Goal: Information Seeking & Learning: Learn about a topic

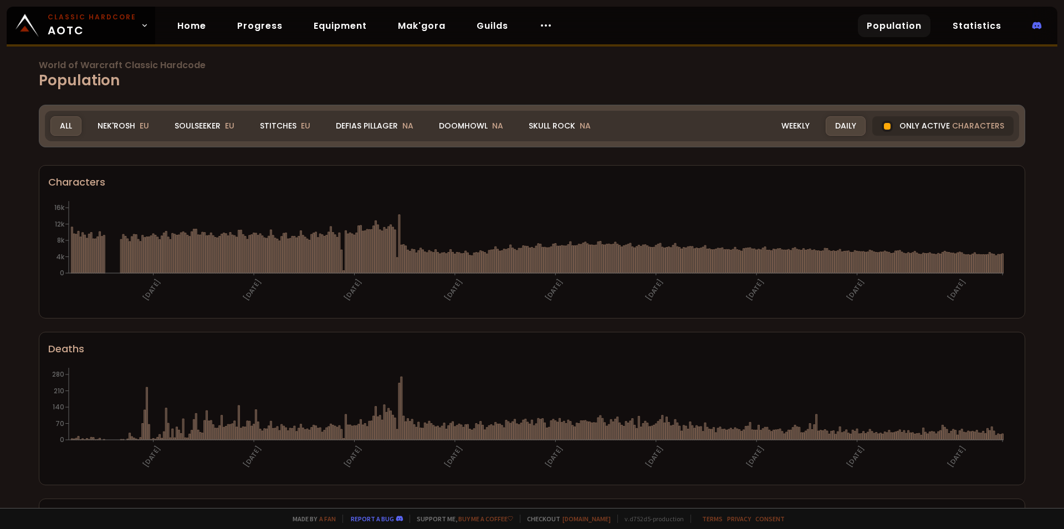
click at [301, 66] on span "World of Warcraft Classic Hardcode" at bounding box center [532, 65] width 987 height 9
click at [66, 128] on div "All" at bounding box center [65, 125] width 31 height 19
click at [94, 131] on div "Nek'Rosh EU" at bounding box center [123, 125] width 70 height 19
click at [192, 121] on div "Soulseeker EU" at bounding box center [204, 125] width 79 height 19
click at [130, 125] on div "Nek'Rosh EU" at bounding box center [123, 125] width 70 height 19
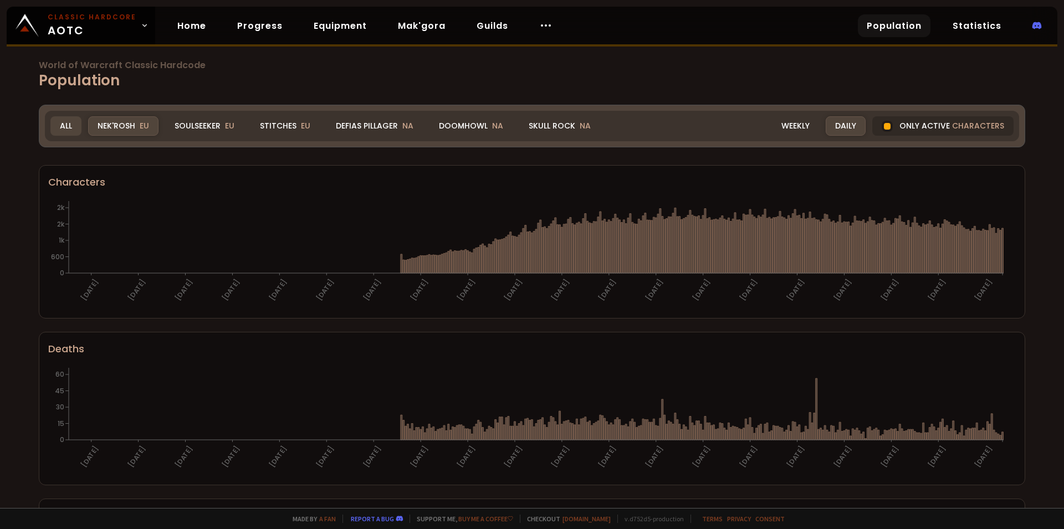
click at [70, 126] on div "All" at bounding box center [65, 125] width 31 height 19
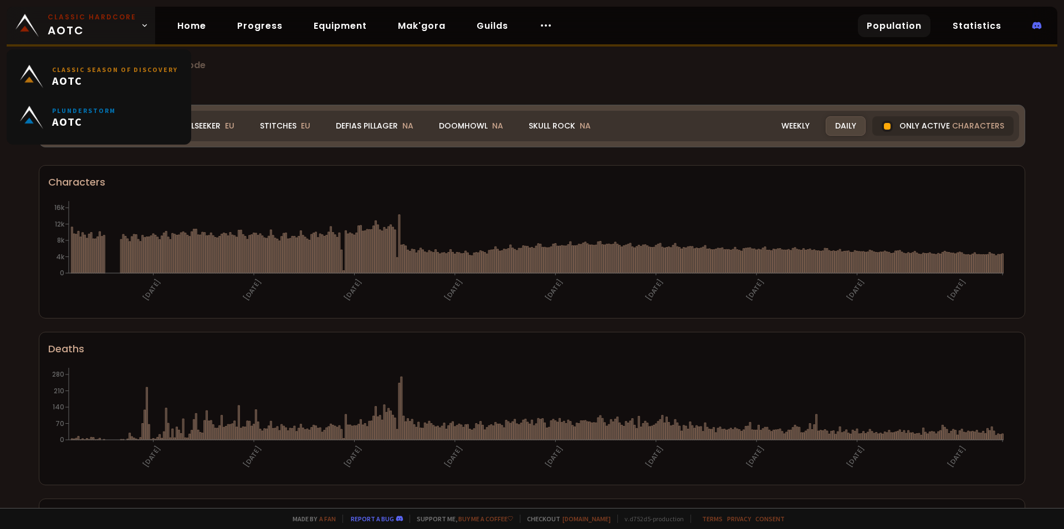
click at [141, 27] on icon at bounding box center [145, 26] width 8 height 8
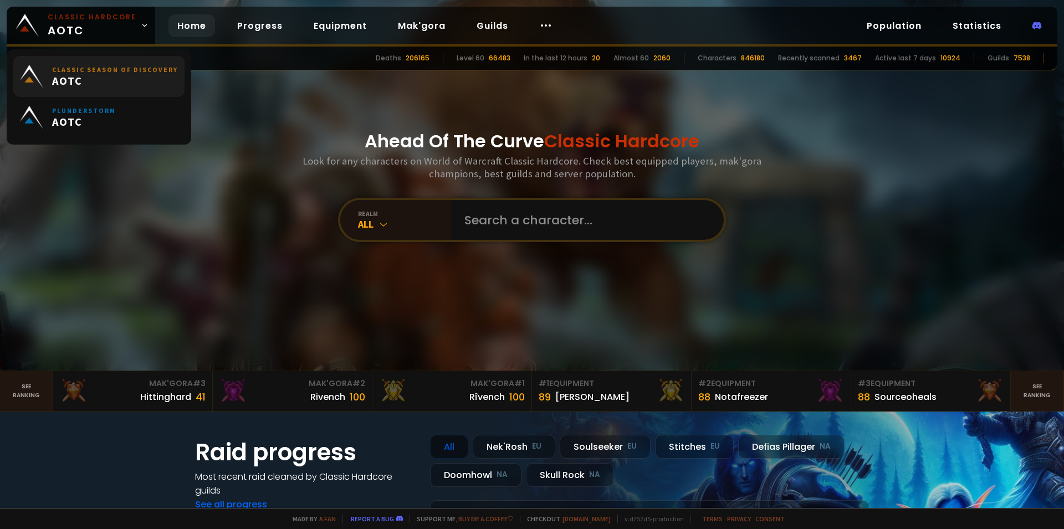
click at [152, 70] on small "Classic Season of Discovery" at bounding box center [115, 69] width 126 height 8
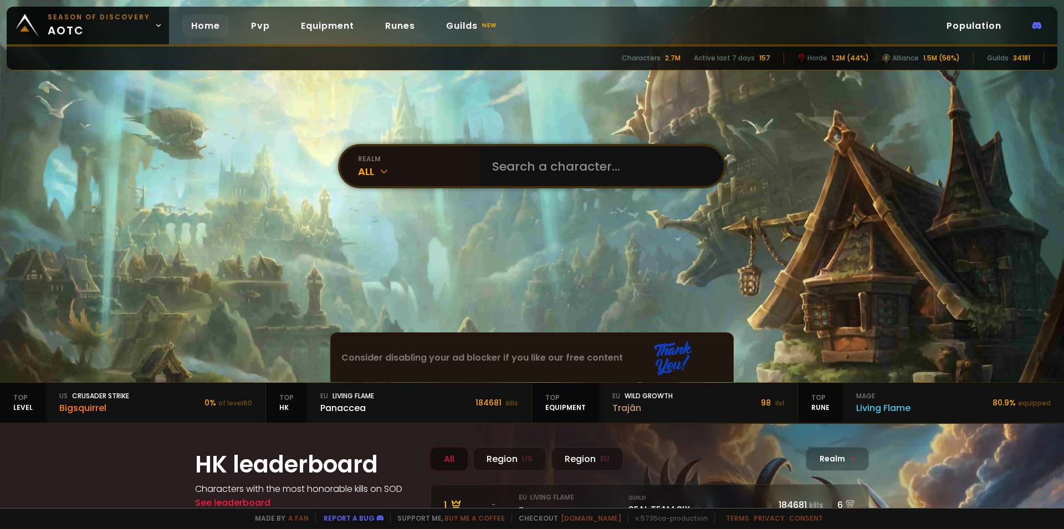
scroll to position [153, 0]
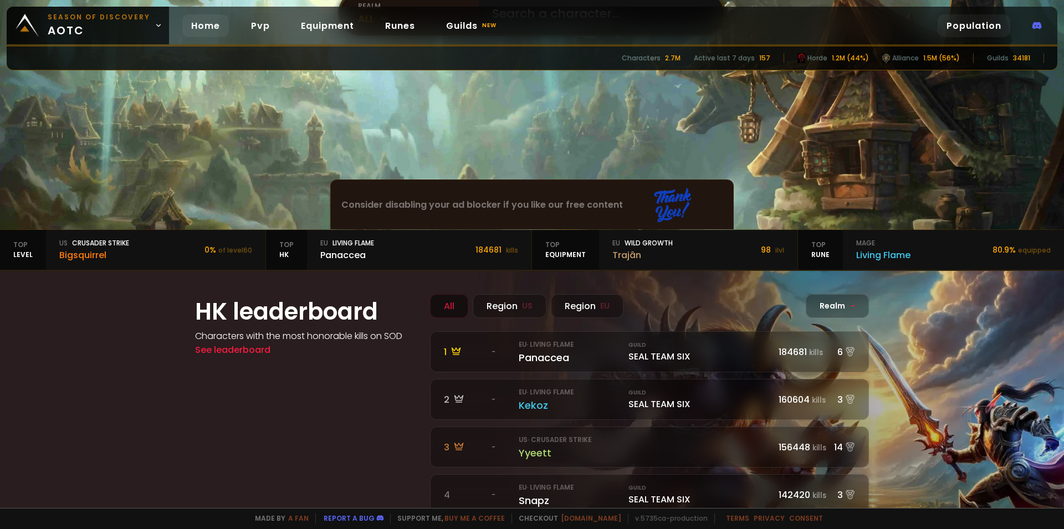
click at [974, 28] on link "Population" at bounding box center [974, 25] width 73 height 23
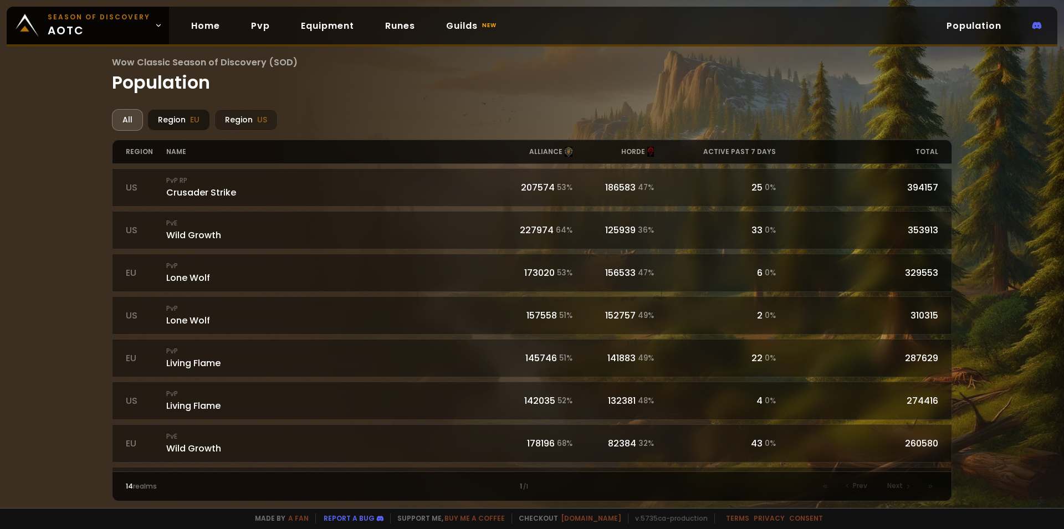
click at [183, 123] on div "Region EU" at bounding box center [178, 120] width 63 height 22
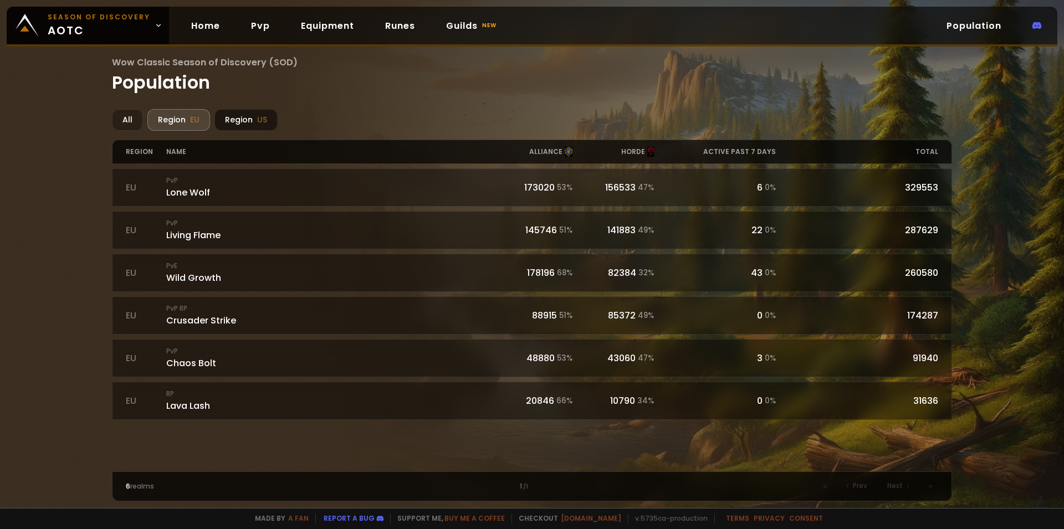
click at [244, 123] on div "Region US" at bounding box center [246, 120] width 63 height 22
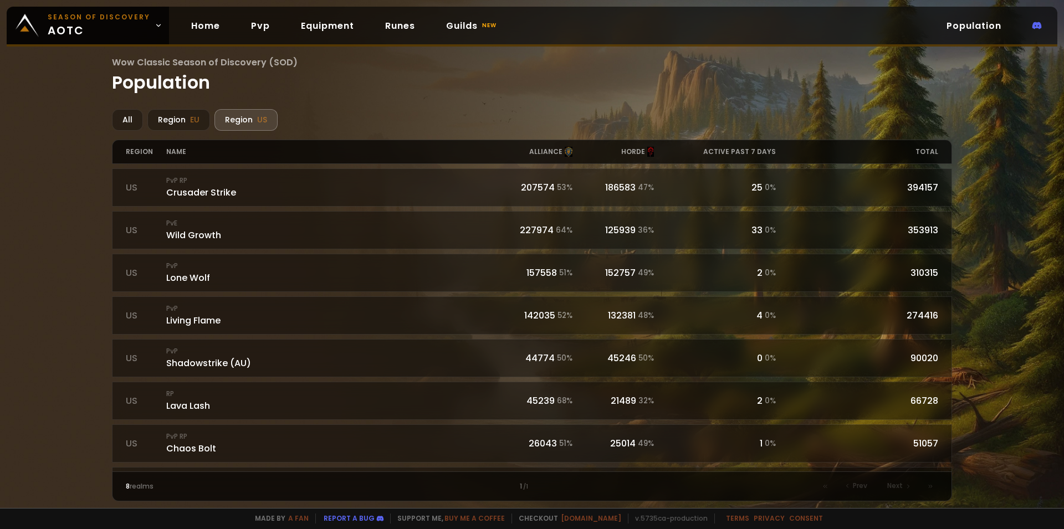
click at [928, 150] on div "total" at bounding box center [857, 151] width 162 height 23
click at [131, 116] on div "All" at bounding box center [127, 120] width 31 height 22
